Goal: Information Seeking & Learning: Learn about a topic

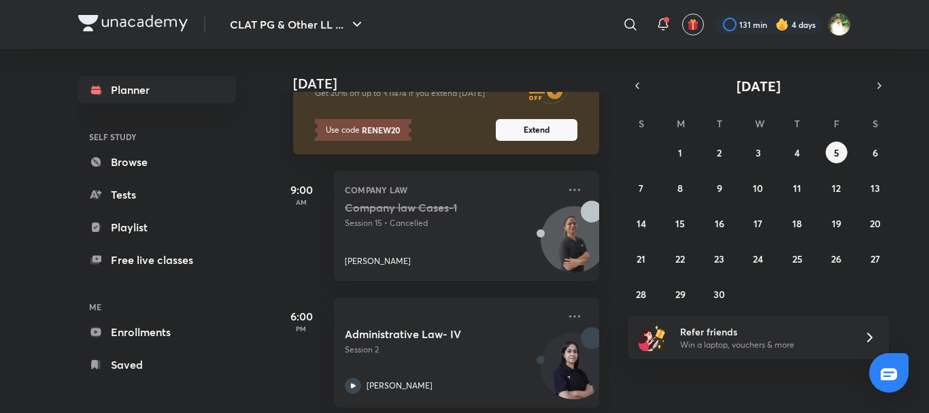
scroll to position [268, 0]
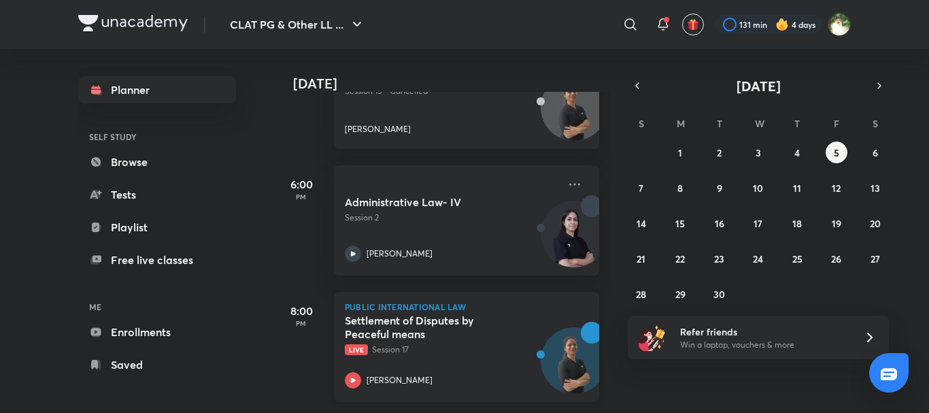
click at [361, 372] on icon at bounding box center [353, 380] width 16 height 16
